Goal: Information Seeking & Learning: Learn about a topic

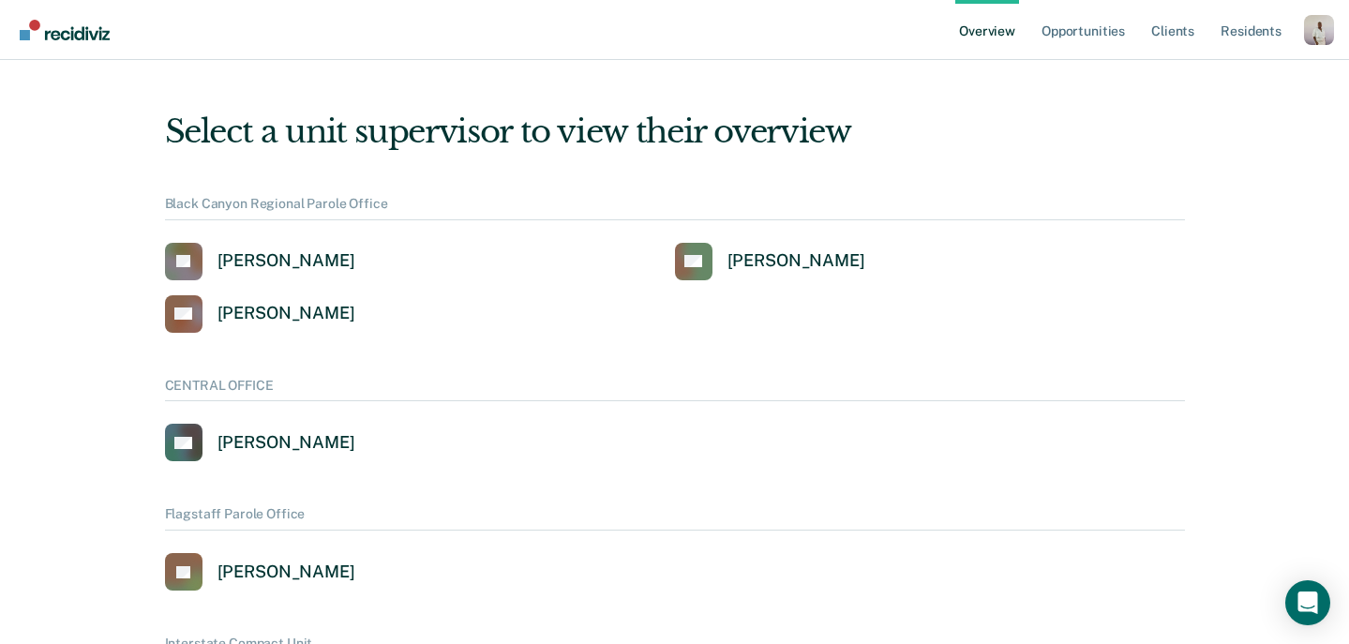
click at [1310, 38] on div "Profile dropdown button" at bounding box center [1319, 30] width 30 height 30
click at [1191, 71] on link "Profile" at bounding box center [1243, 75] width 151 height 16
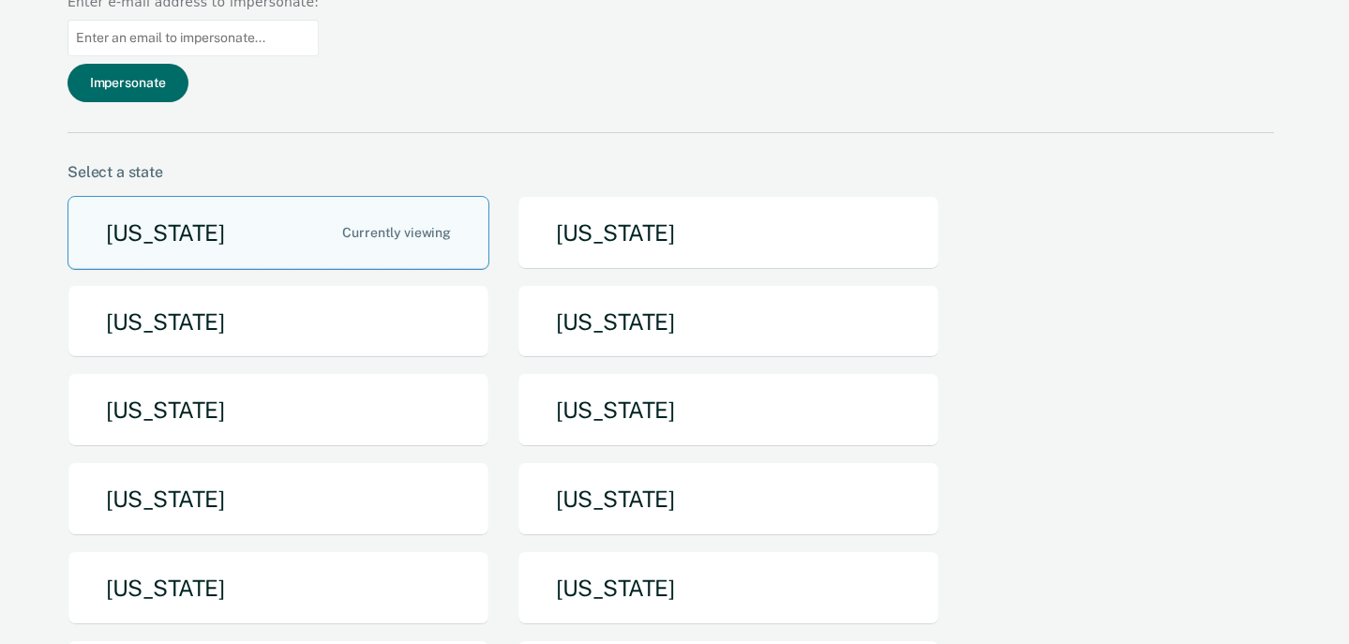
scroll to position [273, 0]
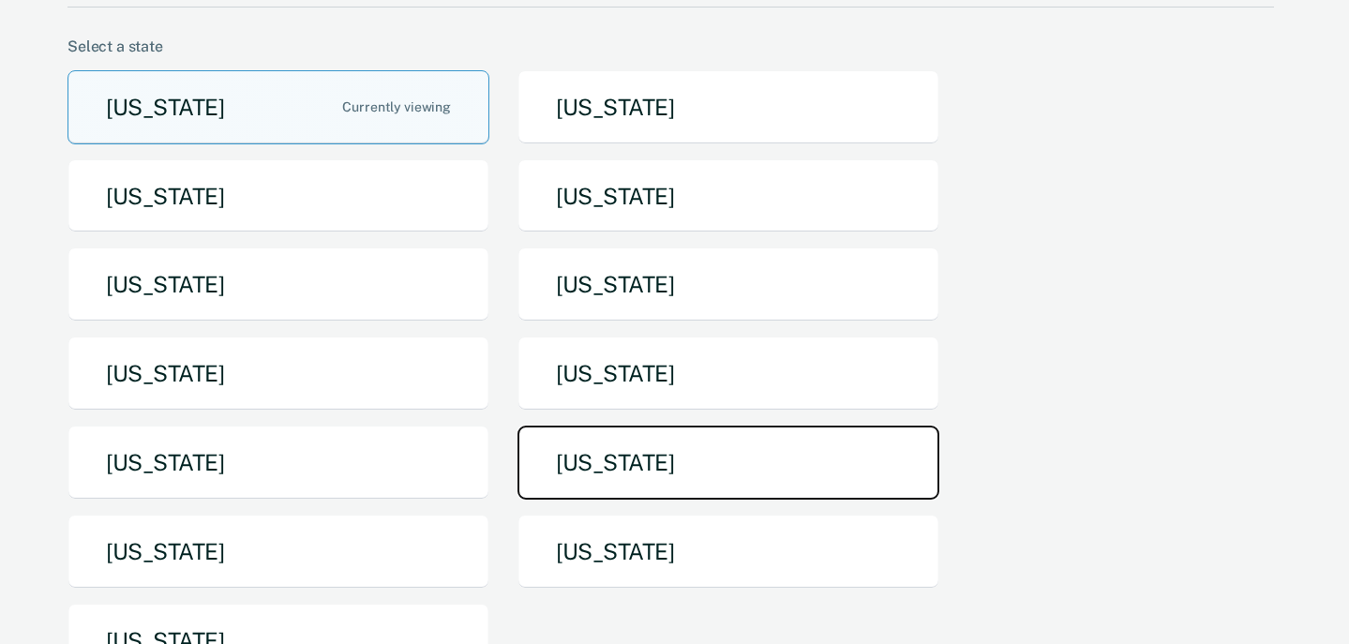
click at [619, 425] on button "[US_STATE]" at bounding box center [728, 462] width 422 height 74
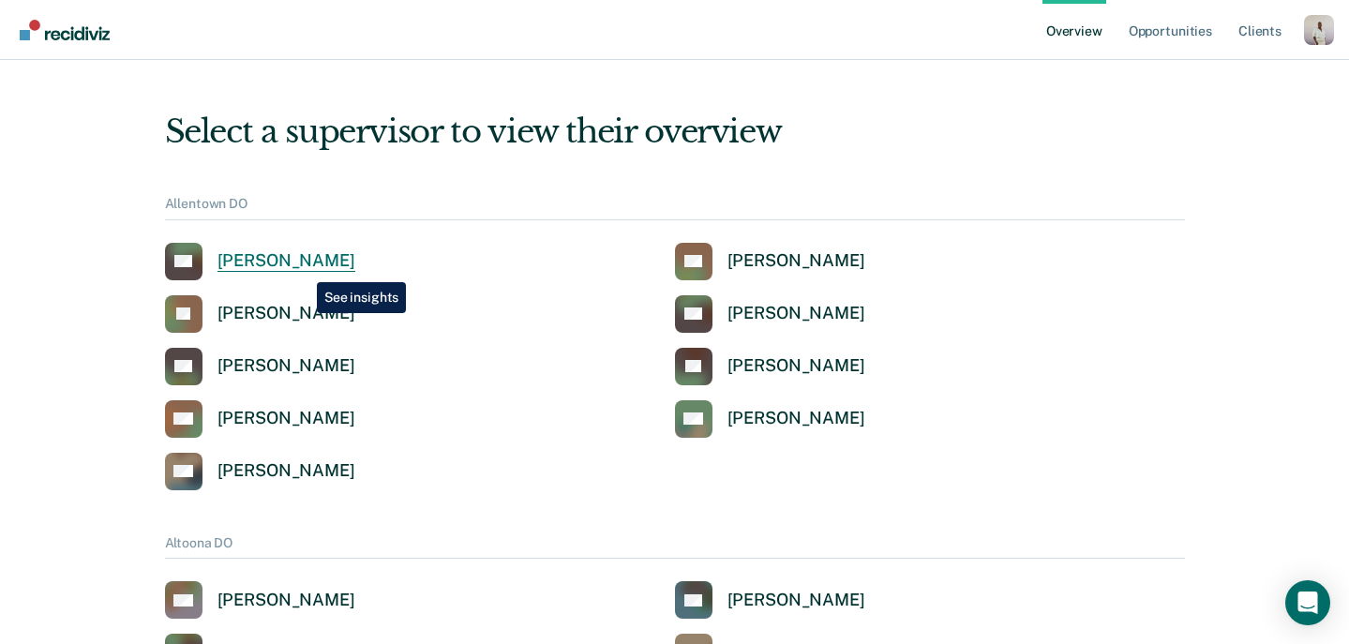
click at [303, 268] on div "[PERSON_NAME]" at bounding box center [286, 261] width 138 height 22
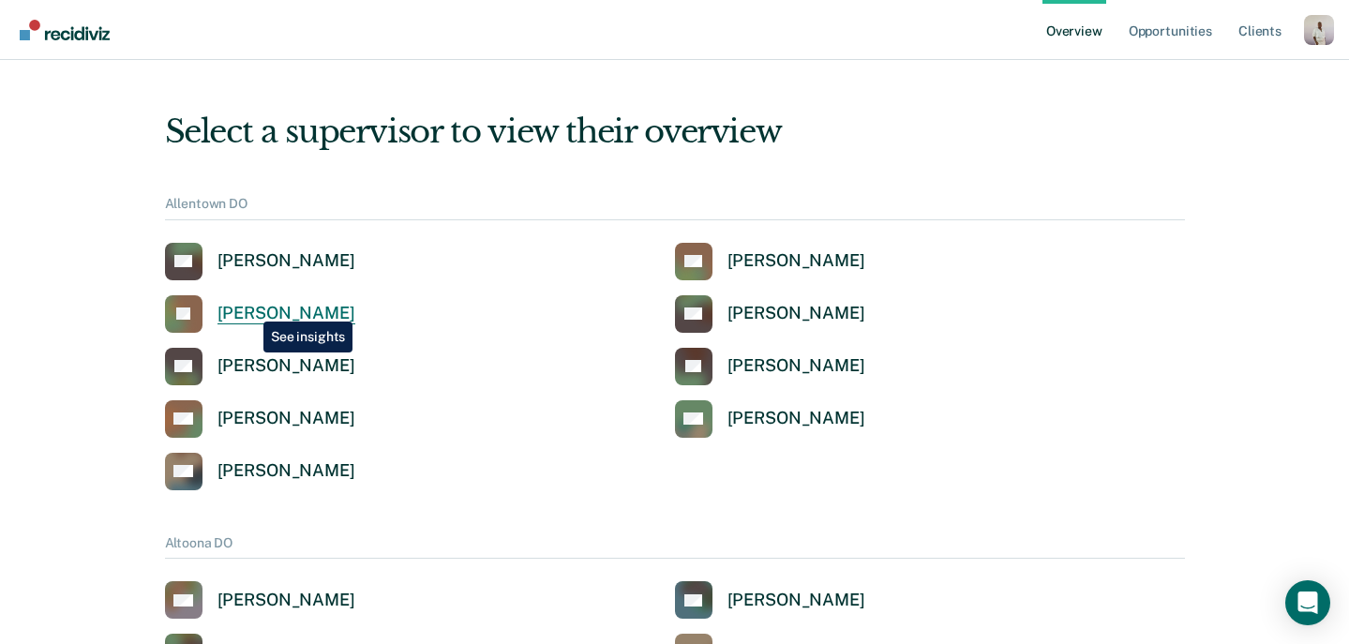
click at [249, 307] on div "[PERSON_NAME]" at bounding box center [286, 314] width 138 height 22
